Goal: Transaction & Acquisition: Book appointment/travel/reservation

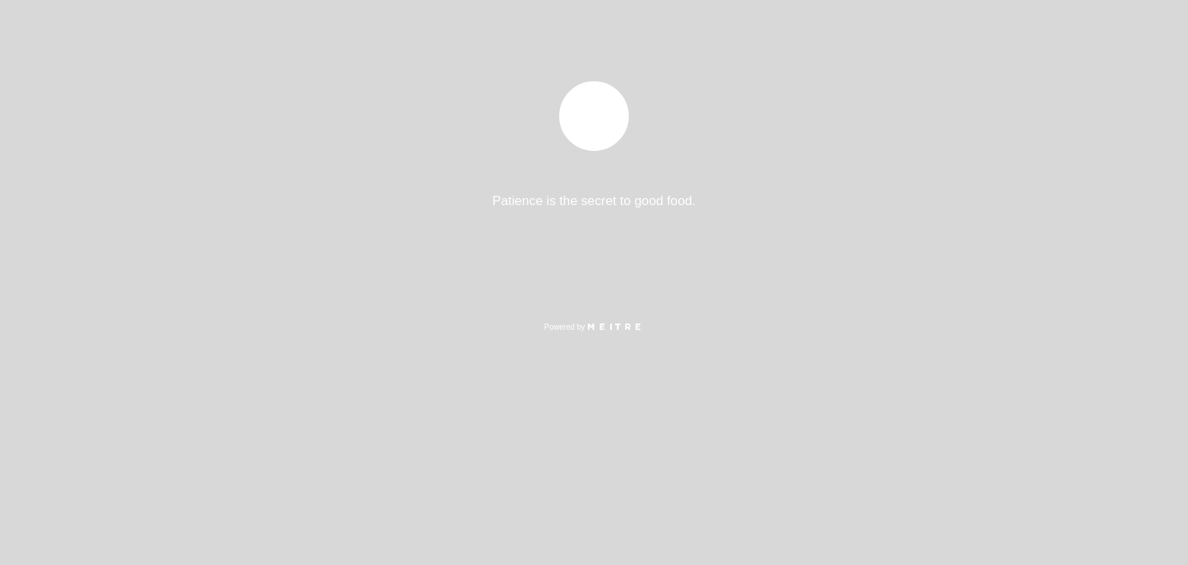
select select "pt"
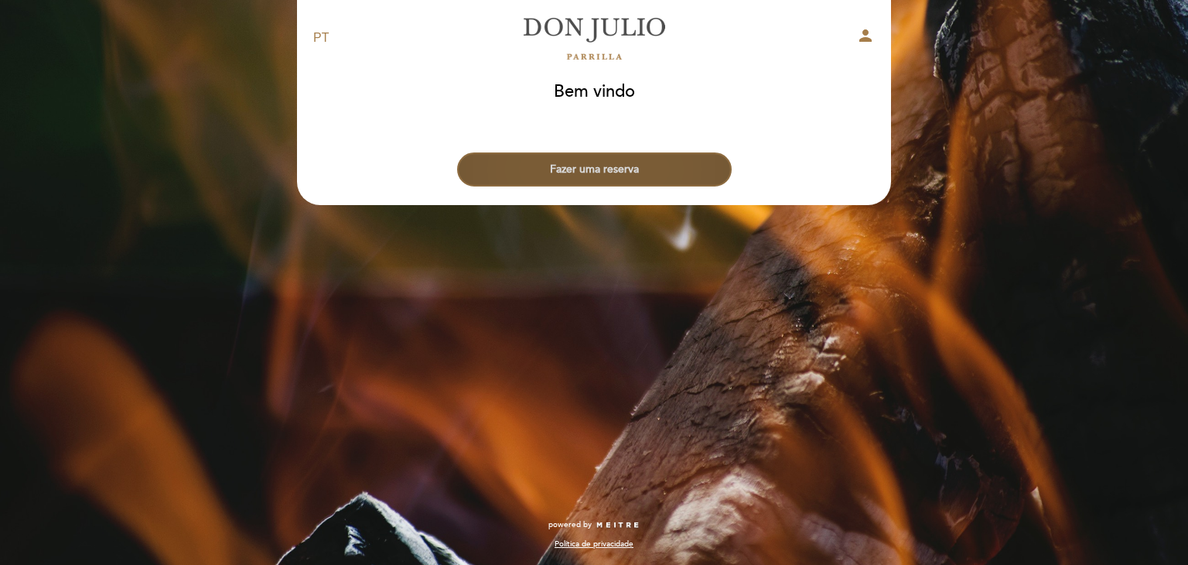
click at [592, 169] on button "Fazer uma reserva" at bounding box center [594, 169] width 275 height 34
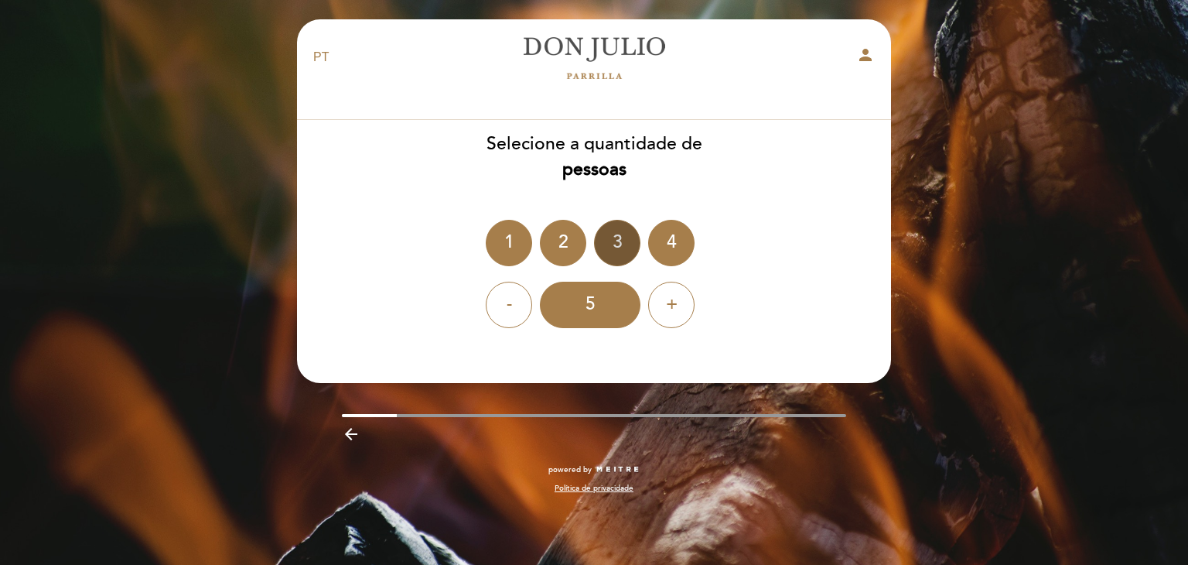
click at [623, 239] on div "3" at bounding box center [617, 243] width 46 height 46
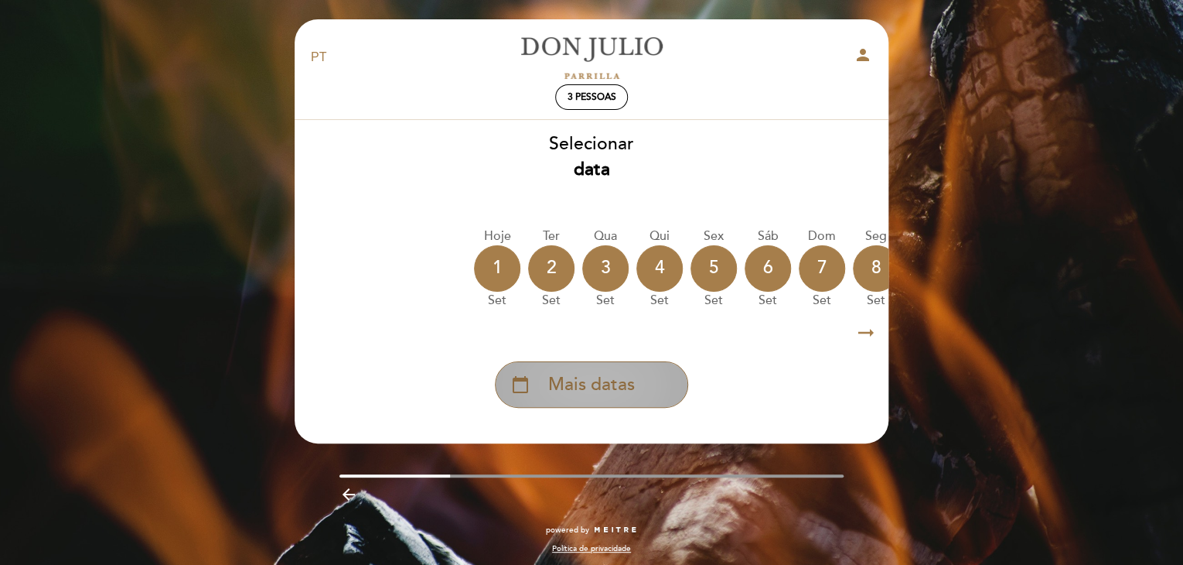
click at [622, 378] on span "Mais datas" at bounding box center [591, 385] width 87 height 26
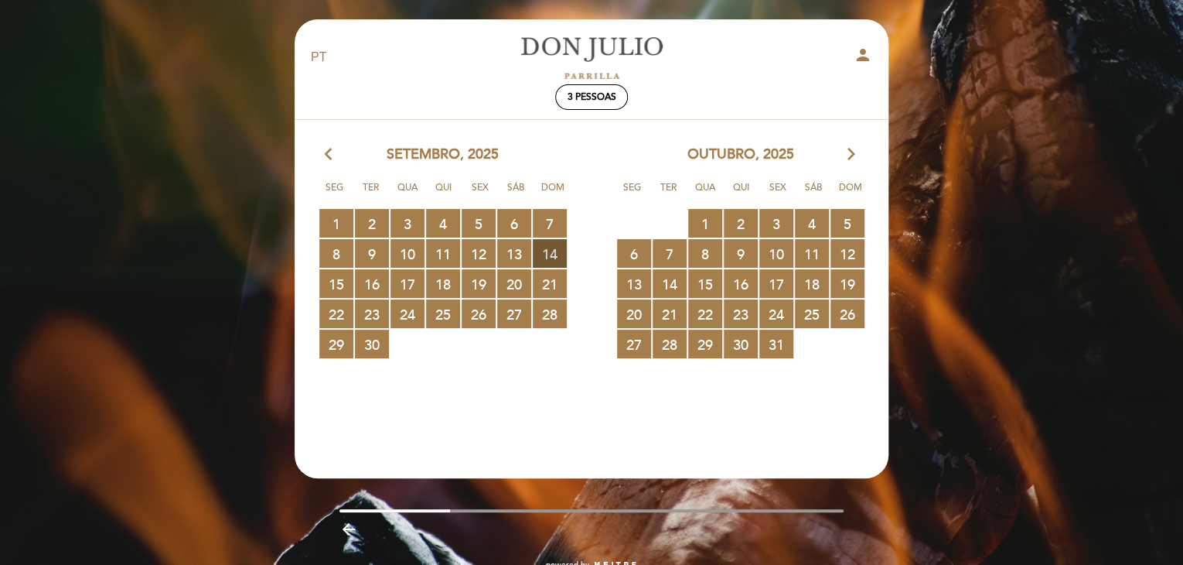
click at [548, 254] on span "14 RESERVAS DISPONÍVEIS" at bounding box center [550, 253] width 34 height 29
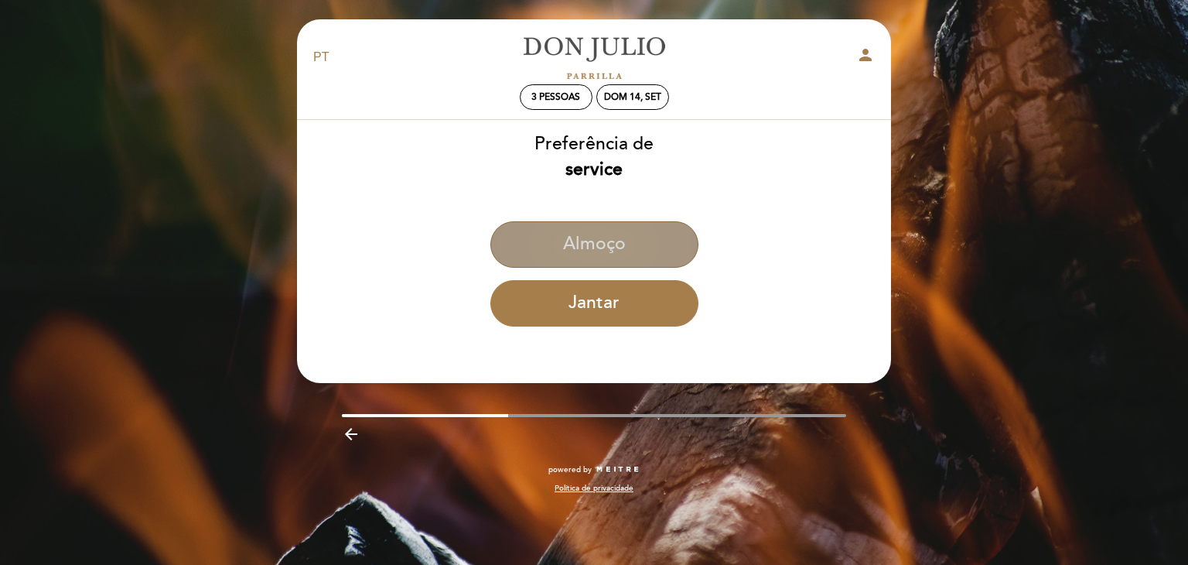
click at [547, 252] on button "Almoço" at bounding box center [594, 244] width 208 height 46
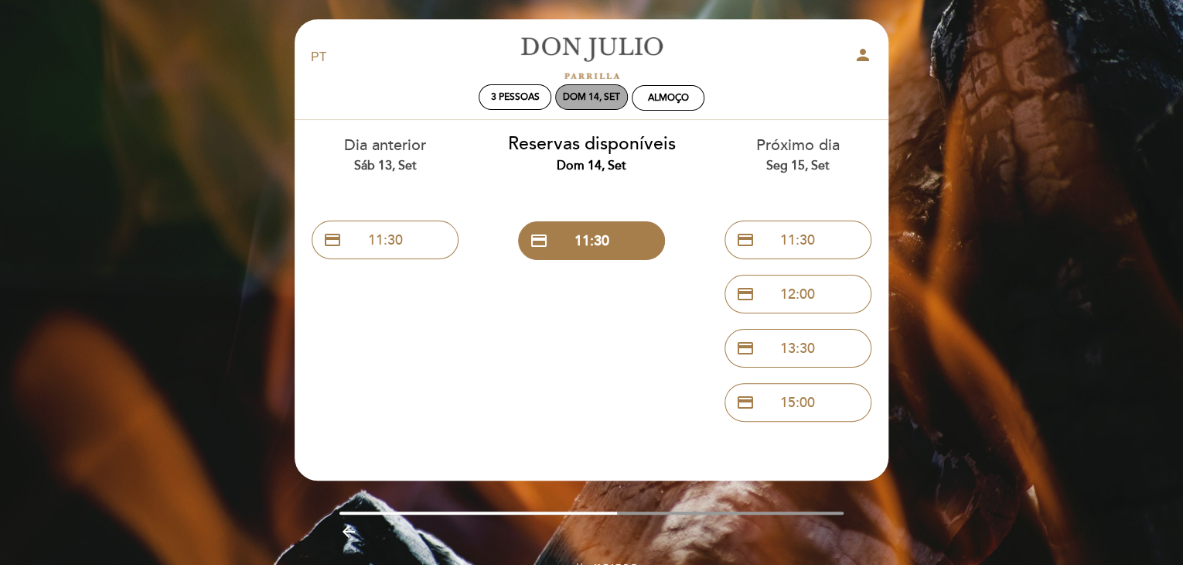
click at [586, 97] on div "Dom 14, set" at bounding box center [591, 97] width 57 height 12
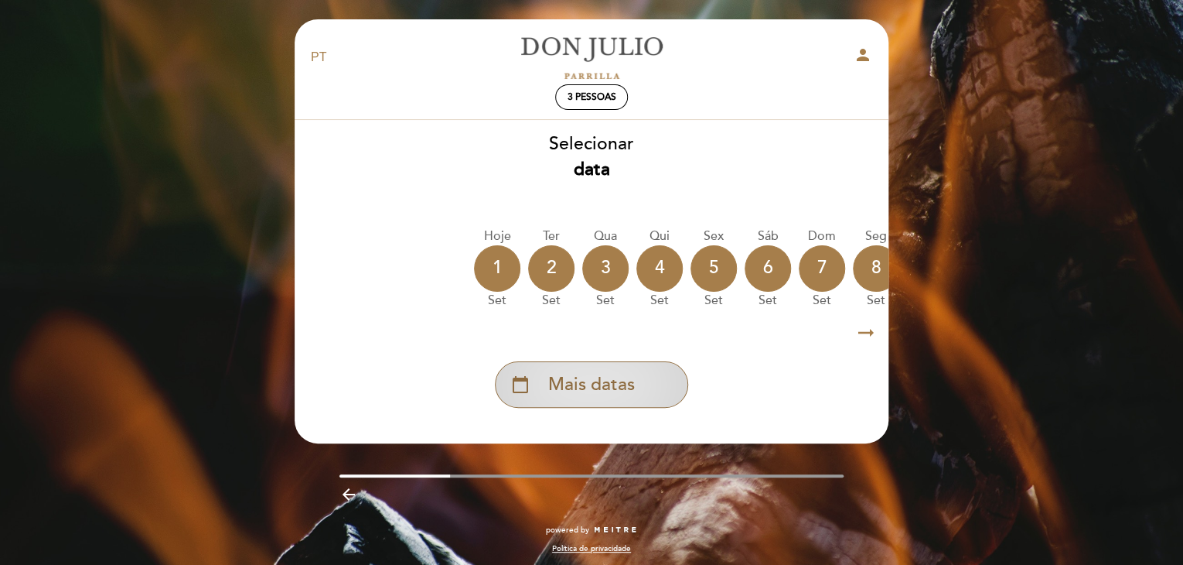
click at [620, 379] on span "Mais datas" at bounding box center [591, 385] width 87 height 26
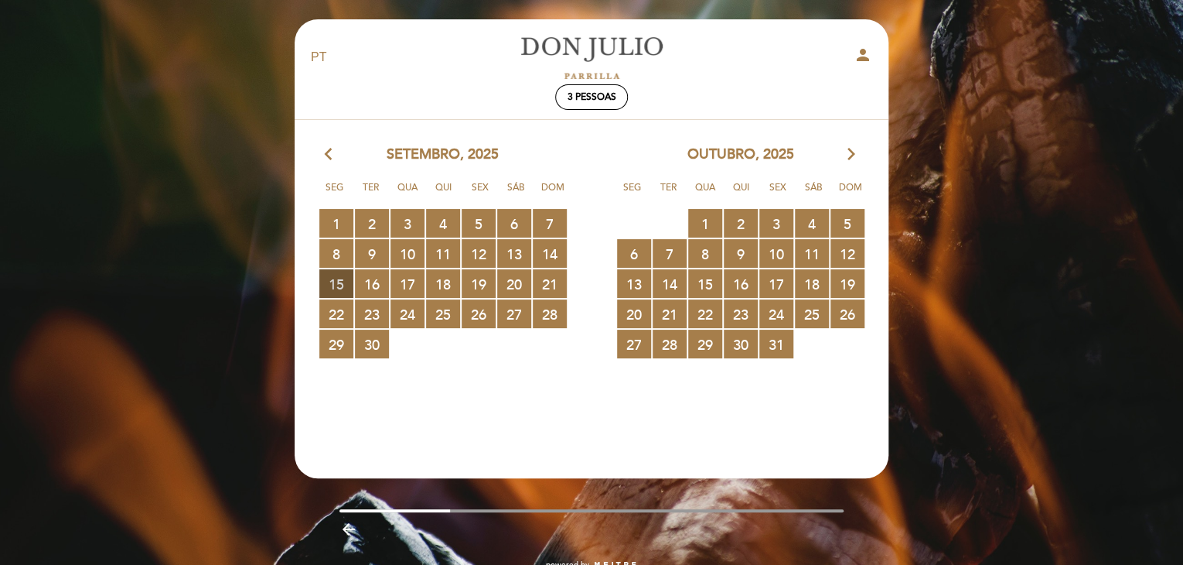
click at [343, 282] on span "15 RESERVAS DISPONÍVEIS" at bounding box center [336, 283] width 34 height 29
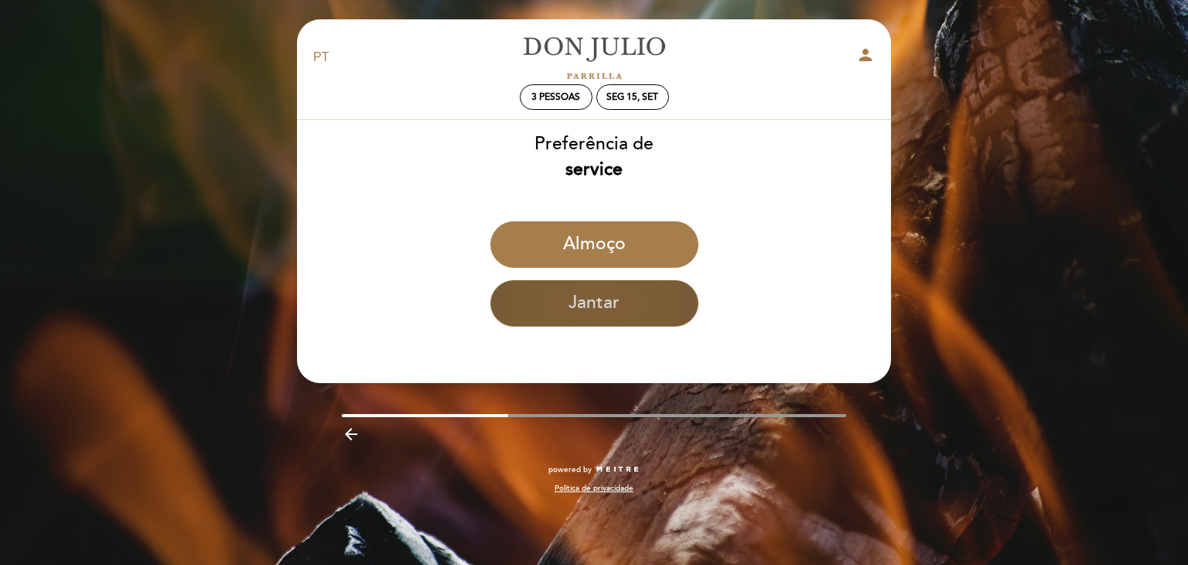
click at [611, 307] on button "Jantar" at bounding box center [594, 303] width 208 height 46
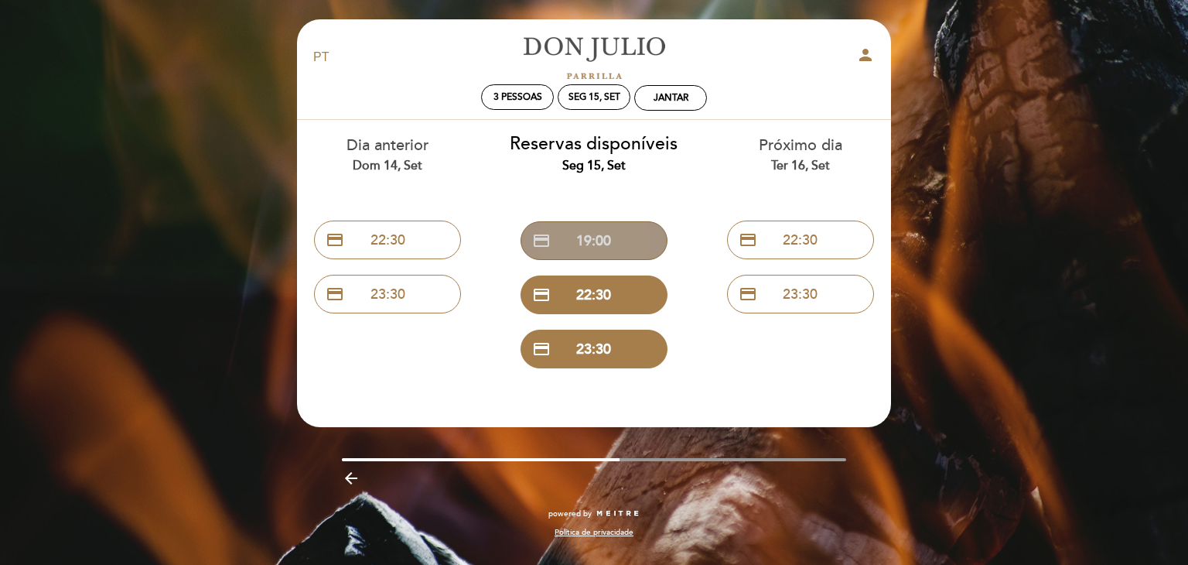
click at [572, 245] on button "credit_card 19:00" at bounding box center [594, 240] width 147 height 39
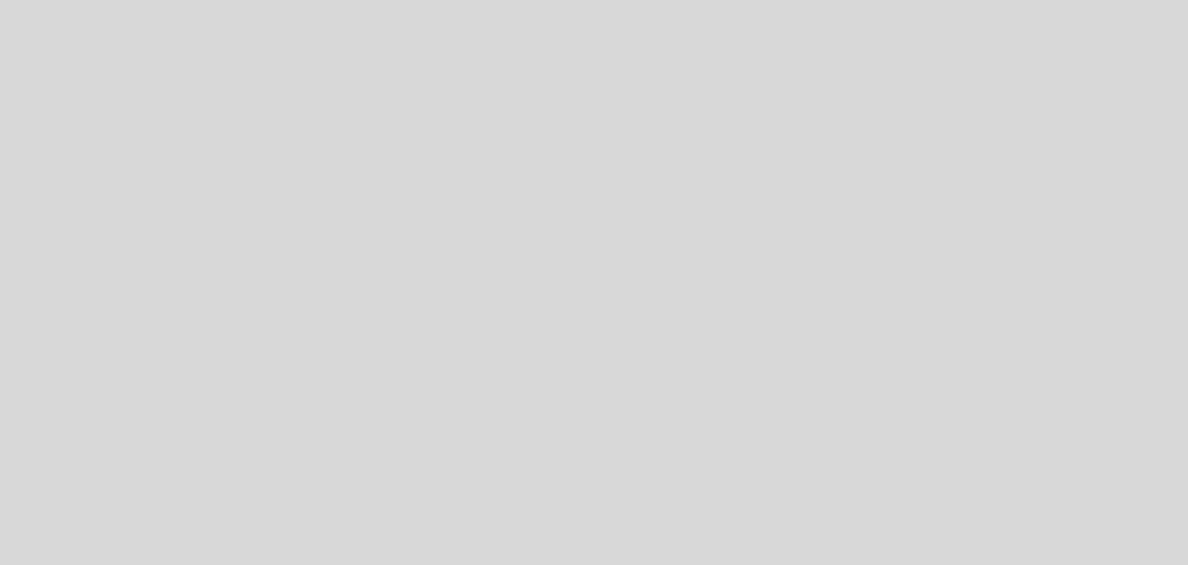
select select "pt"
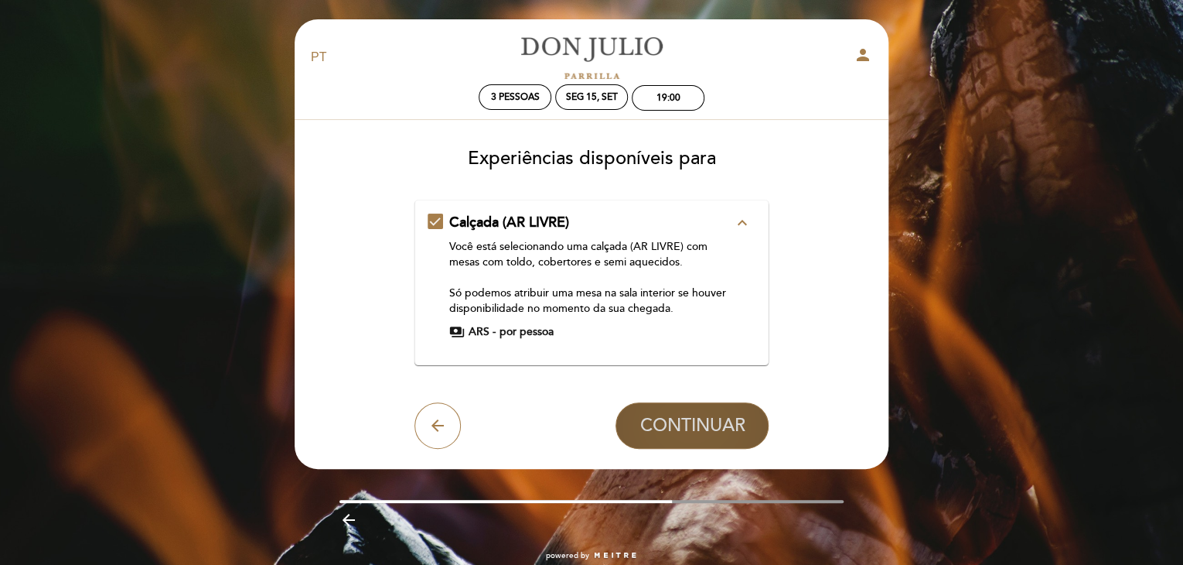
click at [709, 418] on span "CONTINUAR" at bounding box center [692, 426] width 105 height 22
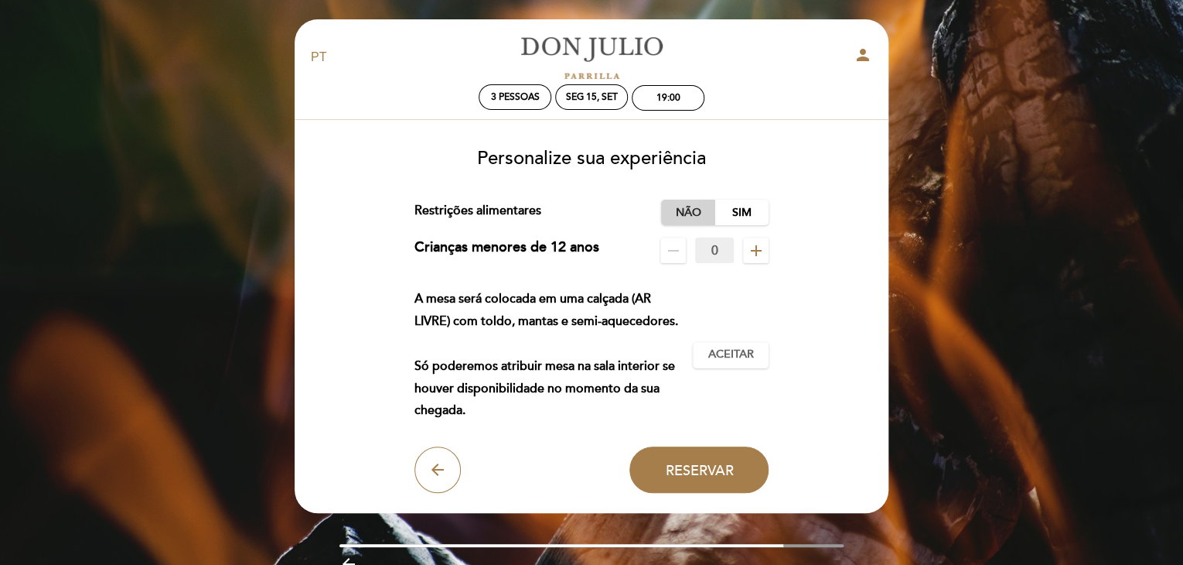
click at [665, 209] on label "Não" at bounding box center [688, 213] width 54 height 26
click at [718, 362] on span "Aceitar" at bounding box center [732, 355] width 46 height 16
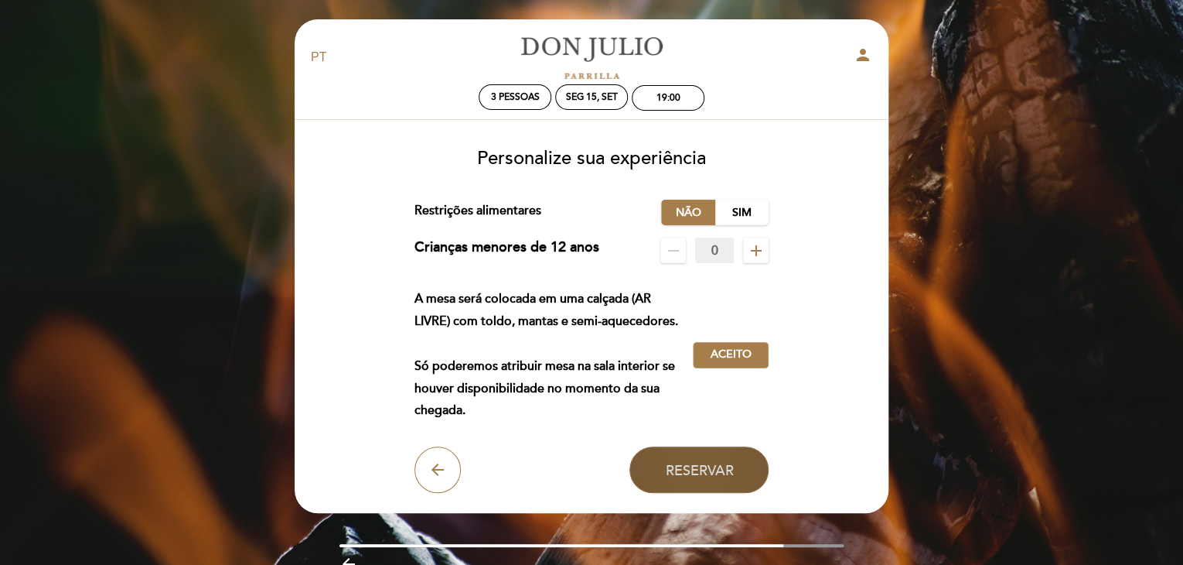
click at [704, 459] on button "Reservar" at bounding box center [699, 469] width 139 height 46
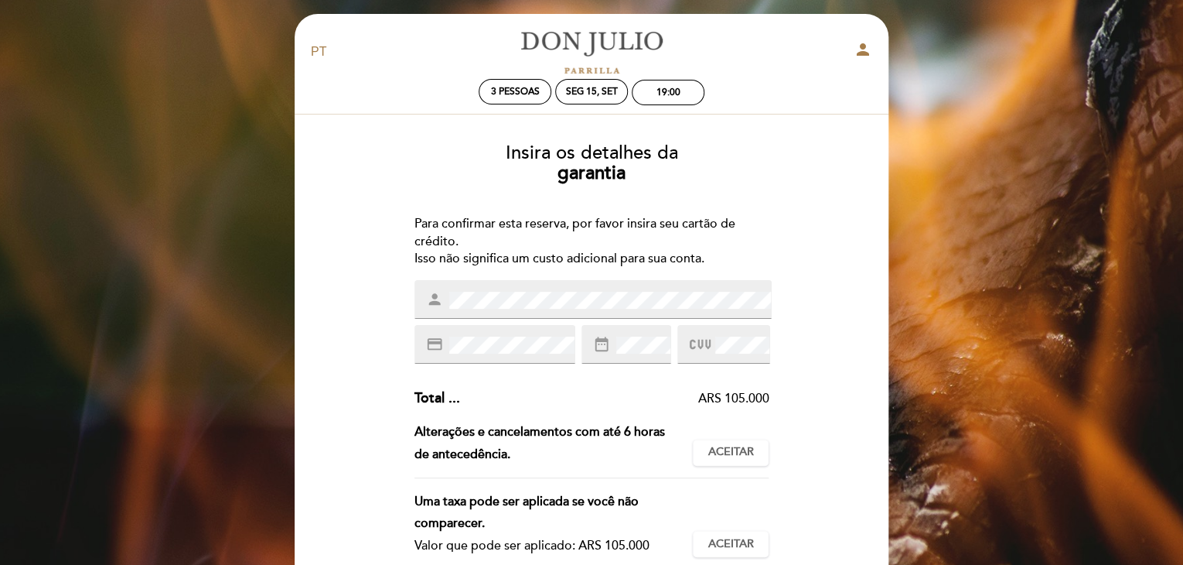
scroll to position [3, 0]
